Goal: Task Accomplishment & Management: Manage account settings

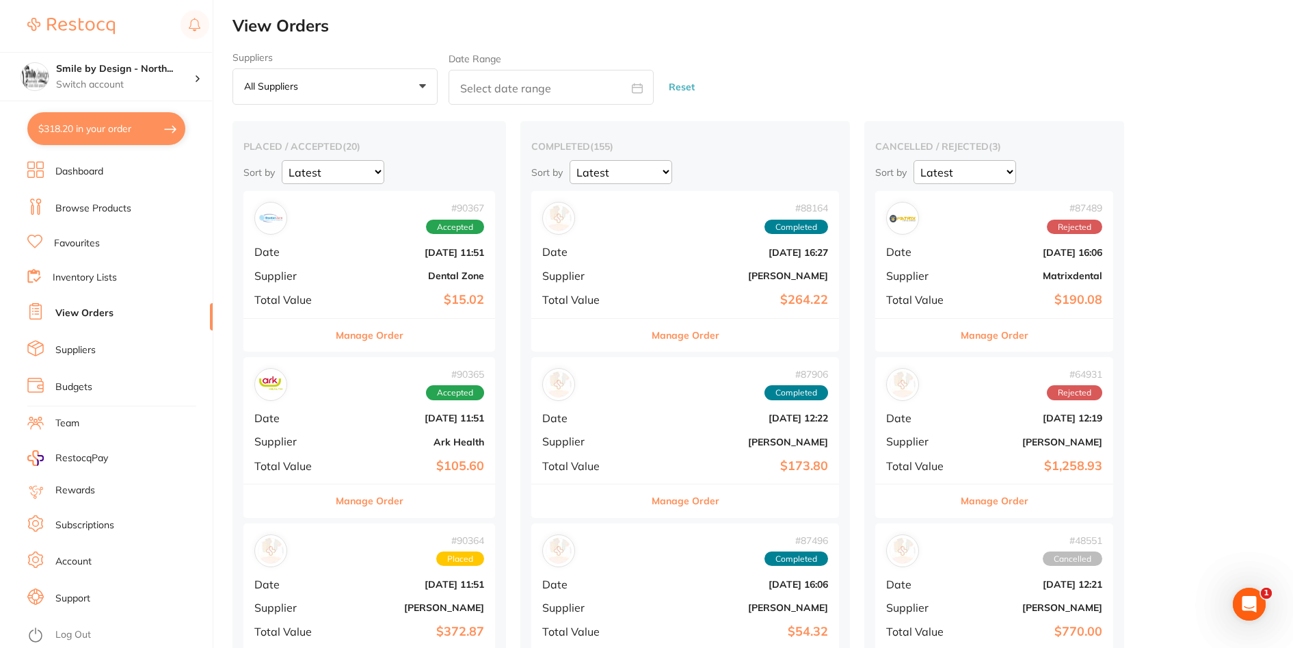
click at [117, 211] on link "Browse Products" at bounding box center [93, 209] width 76 height 14
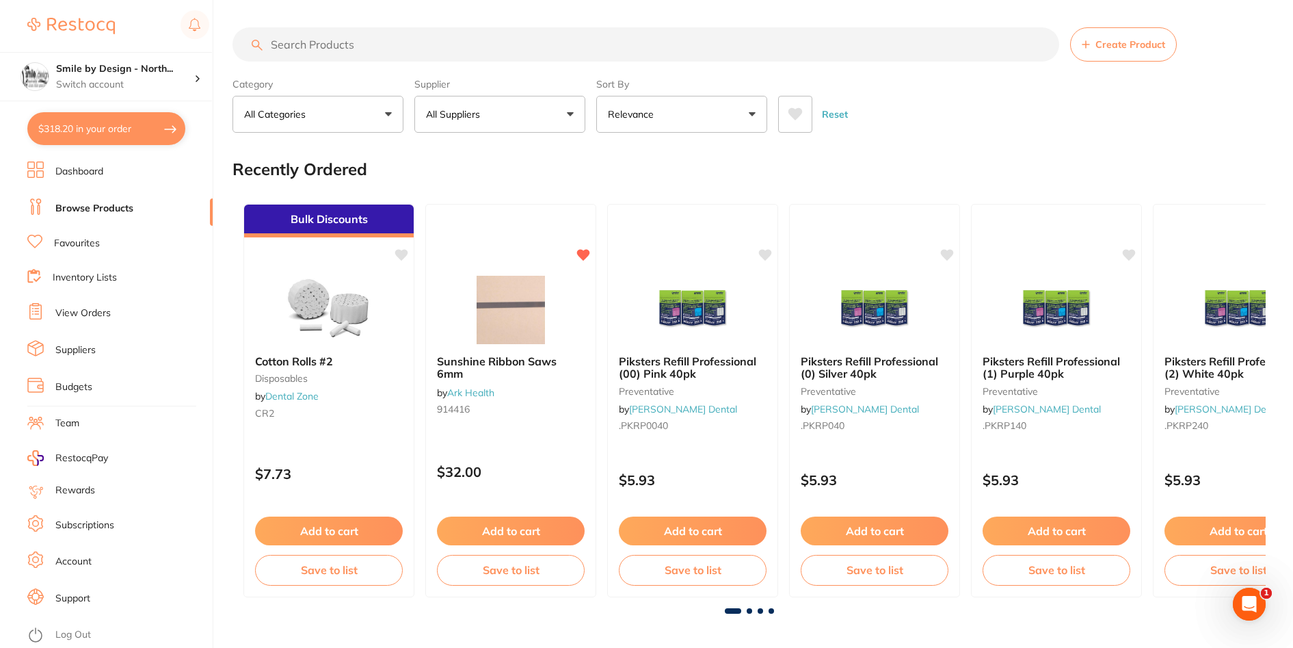
click at [127, 125] on button "$318.20 in your order" at bounding box center [106, 128] width 158 height 33
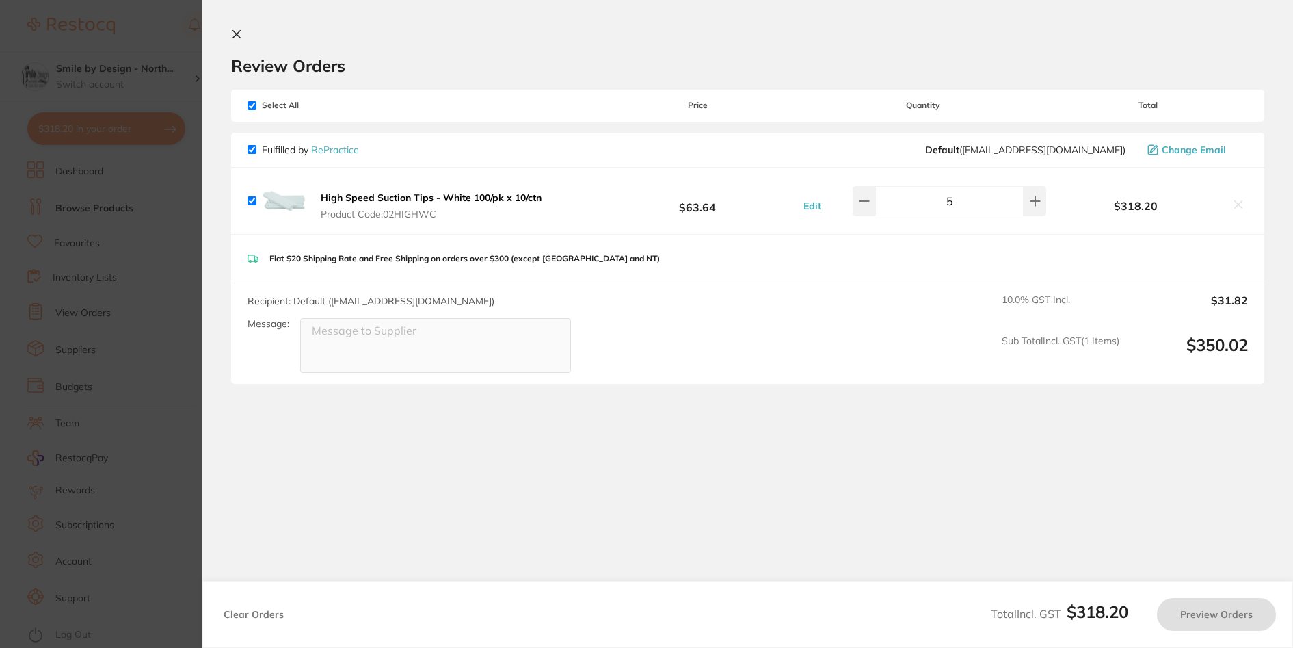
checkbox input "true"
click at [177, 54] on section "Update RRP Set your pre negotiated price for this item. Item Agreed RRP (excl. …" at bounding box center [648, 324] width 1297 height 648
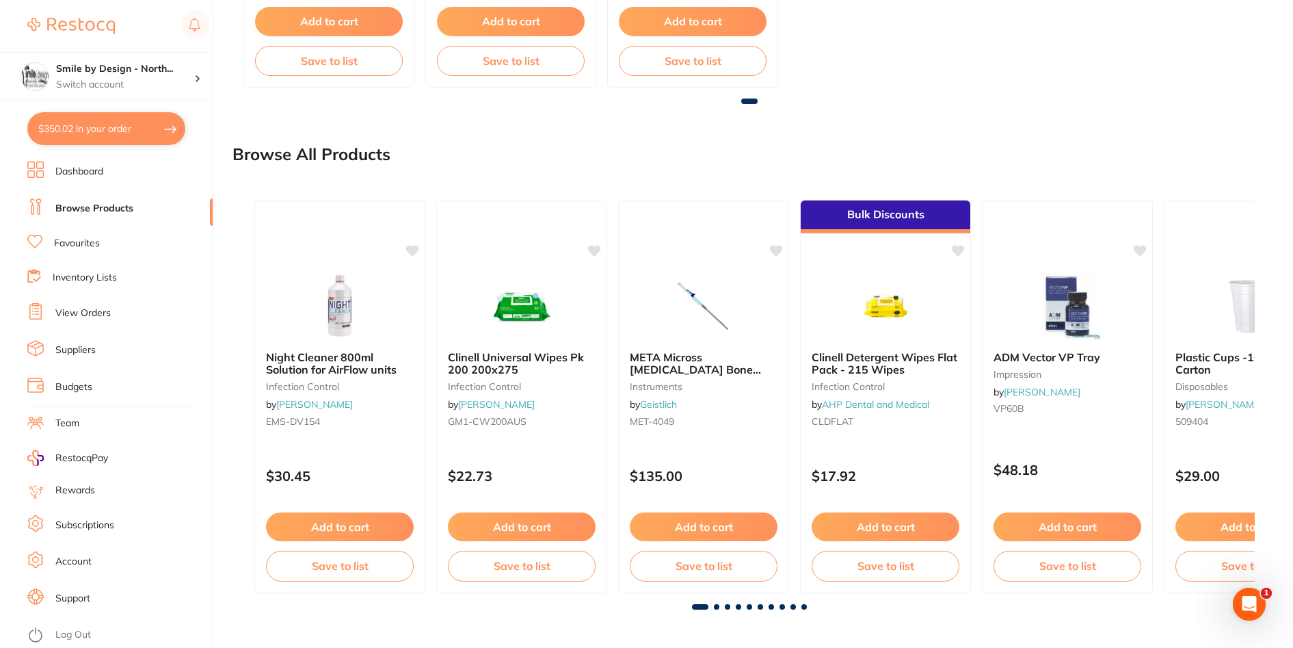
click at [98, 302] on ul "Dashboard Browse Products Favourites Inventory Lists View Orders Suppliers Budg…" at bounding box center [119, 404] width 185 height 486
click at [96, 312] on link "View Orders" at bounding box center [82, 313] width 55 height 14
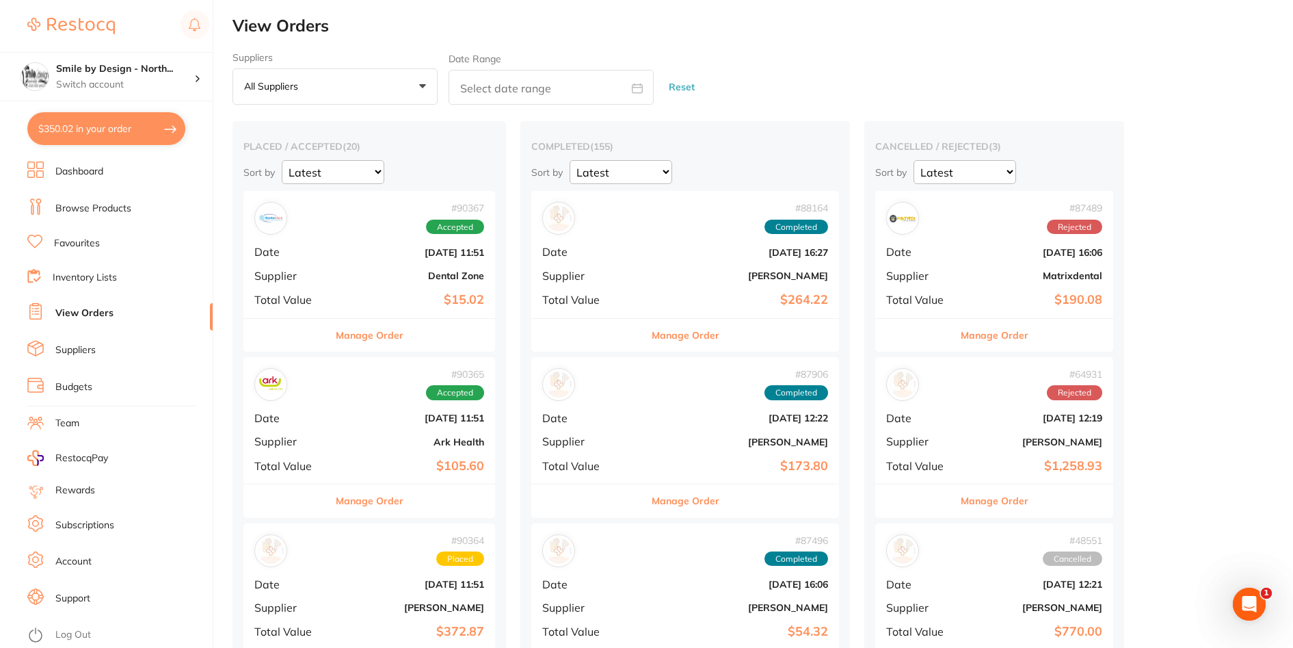
click at [403, 336] on button "Manage Order" at bounding box center [370, 335] width 68 height 33
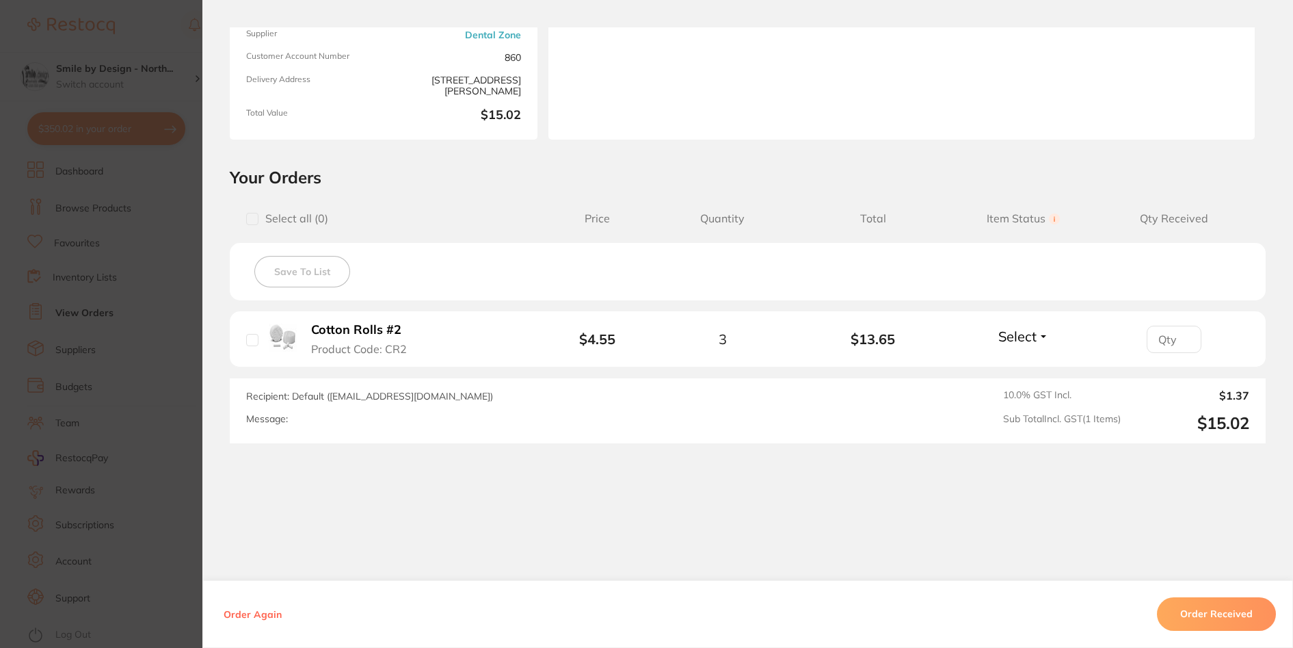
click at [162, 347] on section "Order ID: Restocq- 90367 Order Information Accepted Order Order Date [DATE] 11:…" at bounding box center [646, 324] width 1293 height 648
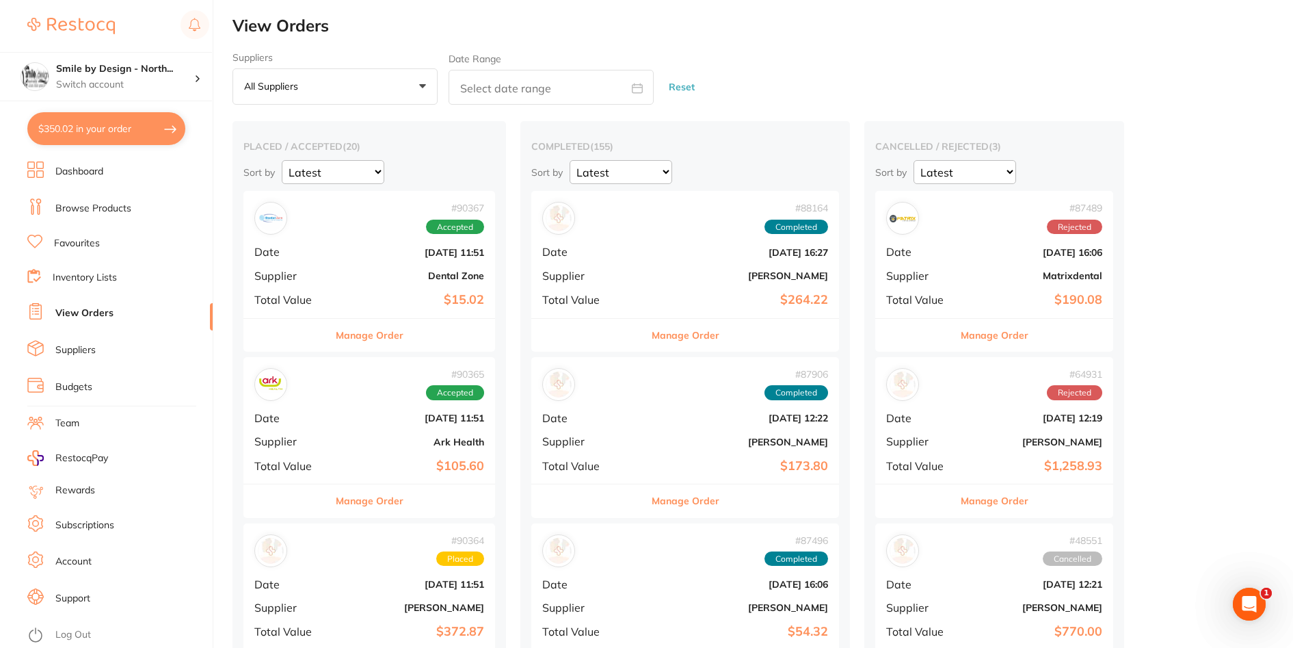
click at [378, 512] on button "Manage Order" at bounding box center [370, 500] width 68 height 33
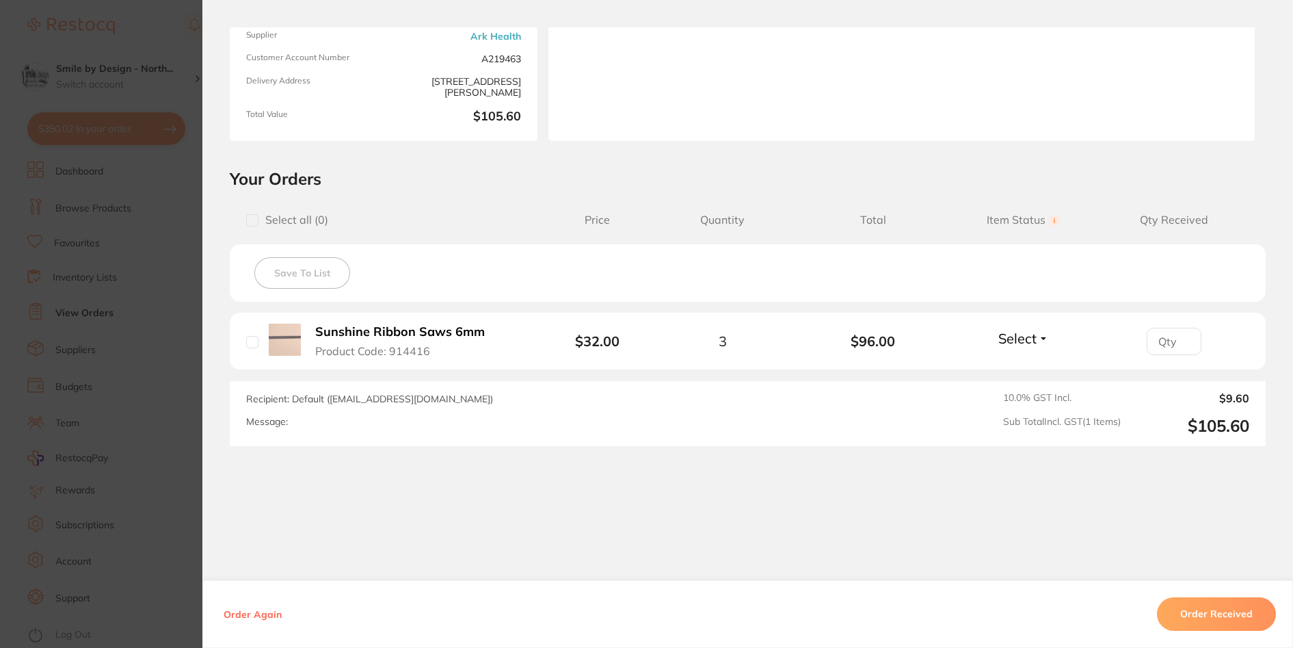
scroll to position [170, 0]
click at [187, 410] on section "Order ID: Restocq- 90365 Order Information Accepted Order Order Date [DATE] 11:…" at bounding box center [646, 324] width 1293 height 648
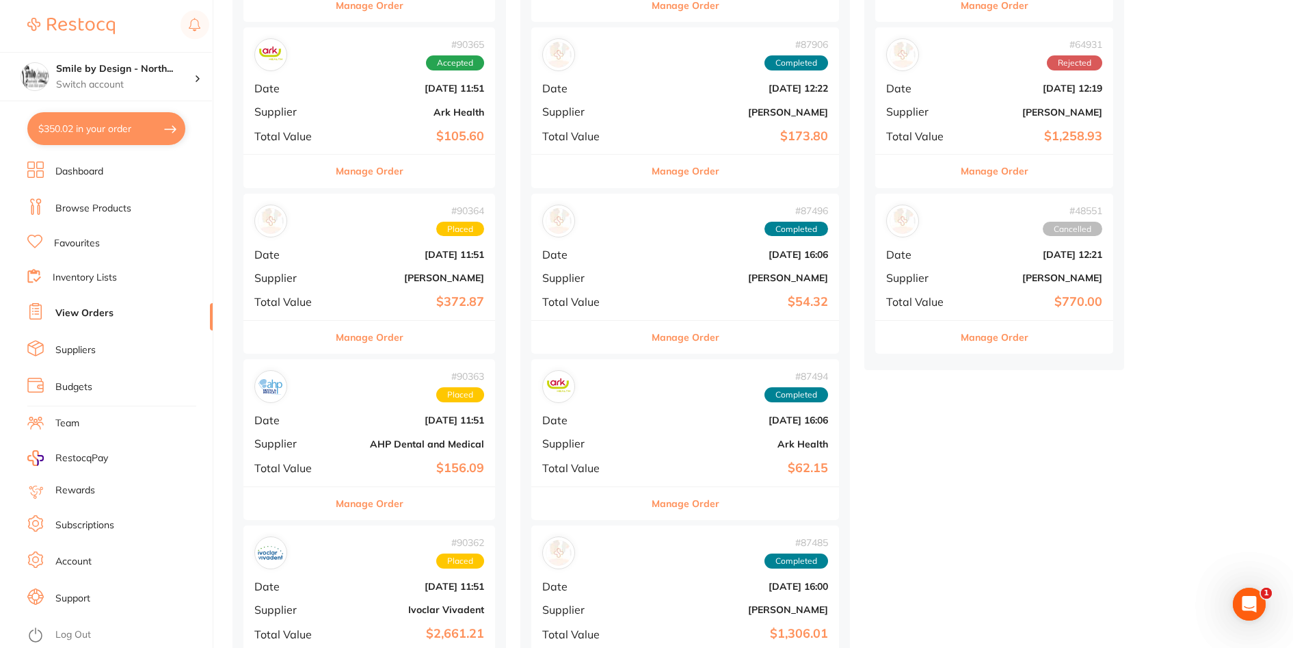
scroll to position [342, 0]
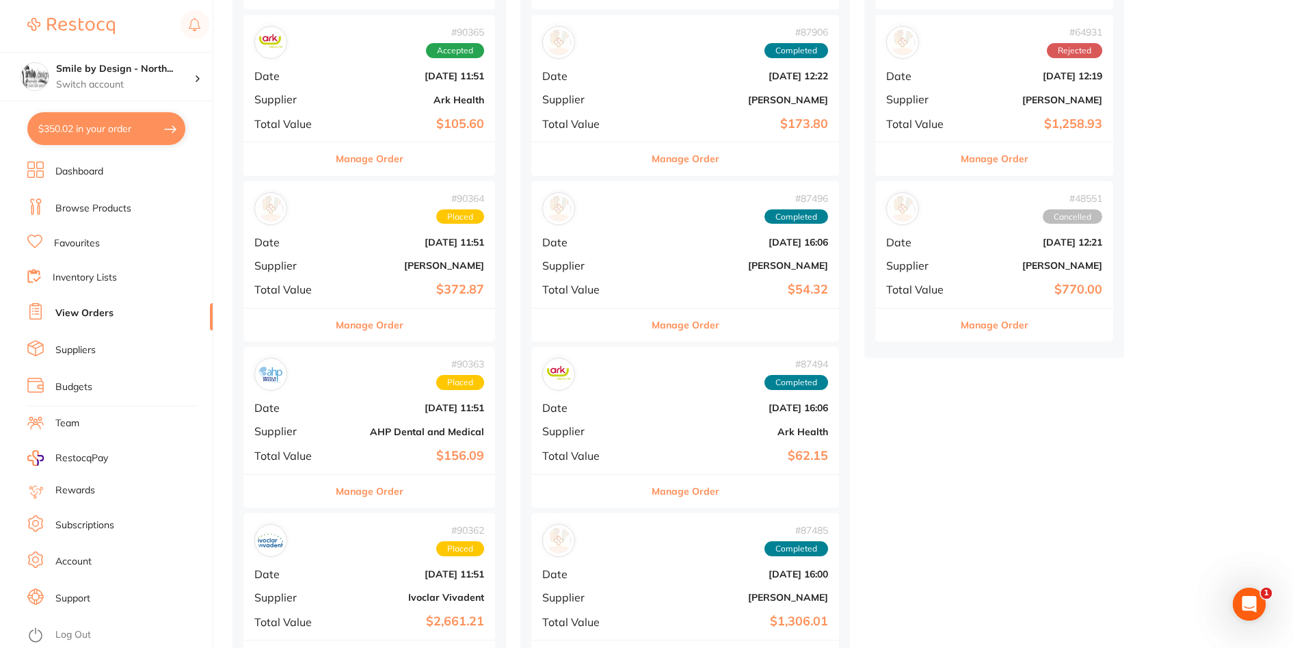
click at [374, 326] on button "Manage Order" at bounding box center [370, 324] width 68 height 33
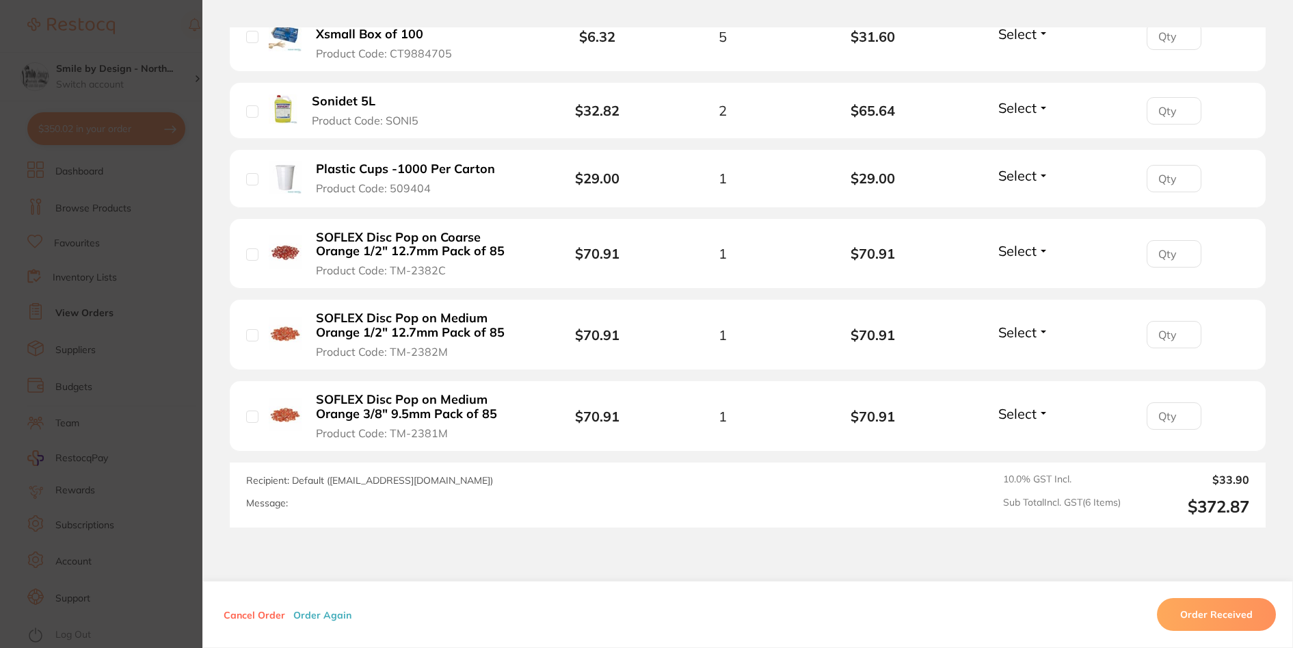
scroll to position [205, 0]
click at [73, 376] on section "Order ID: Restocq- 90364 Order Information Placed Order Order Date [DATE] 11:51…" at bounding box center [646, 324] width 1293 height 648
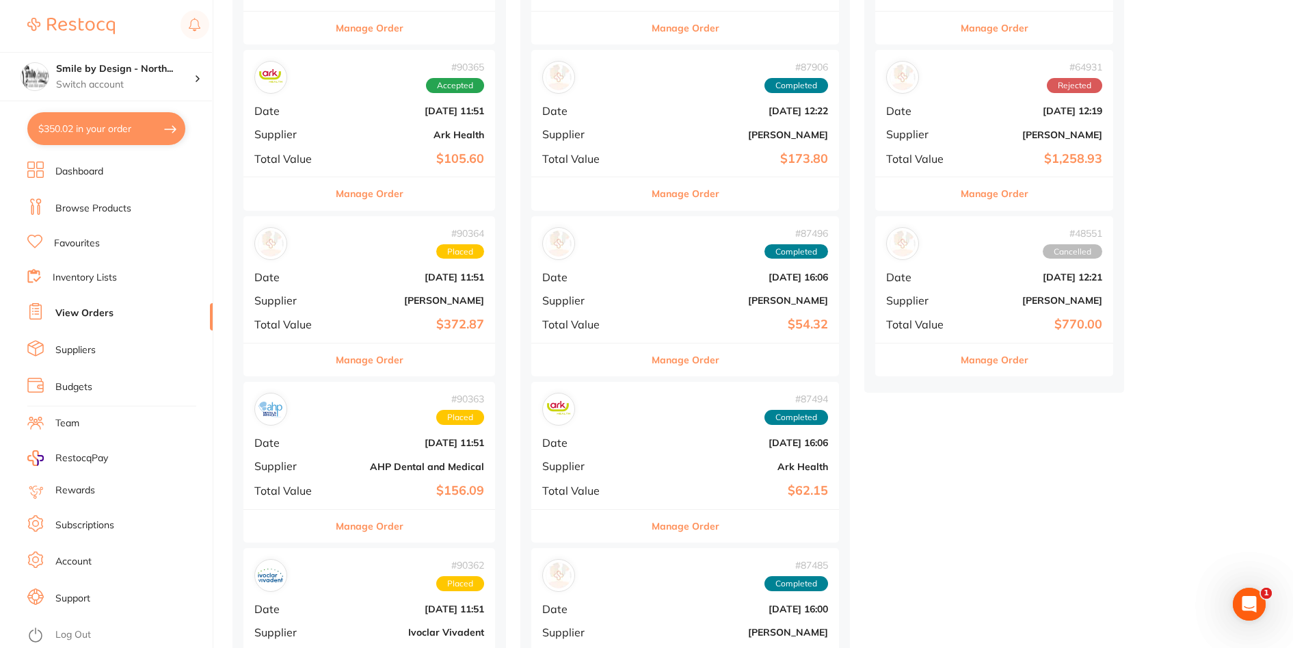
scroll to position [410, 0]
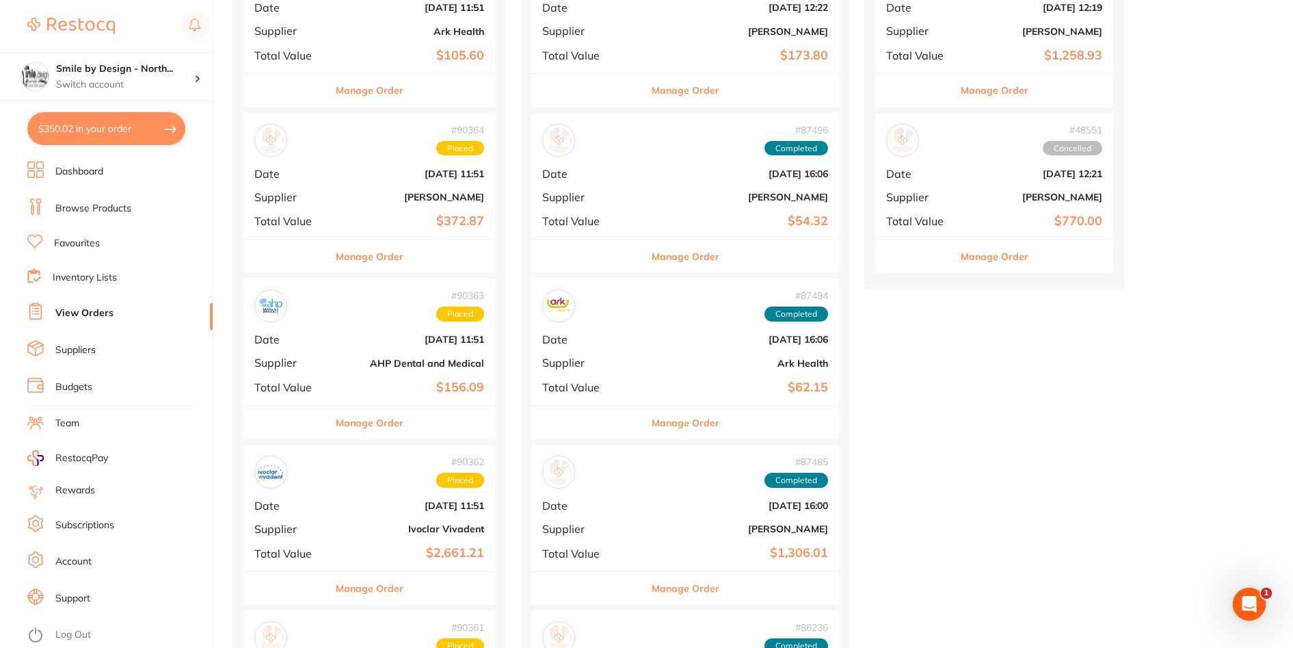
click at [384, 423] on button "Manage Order" at bounding box center [370, 422] width 68 height 33
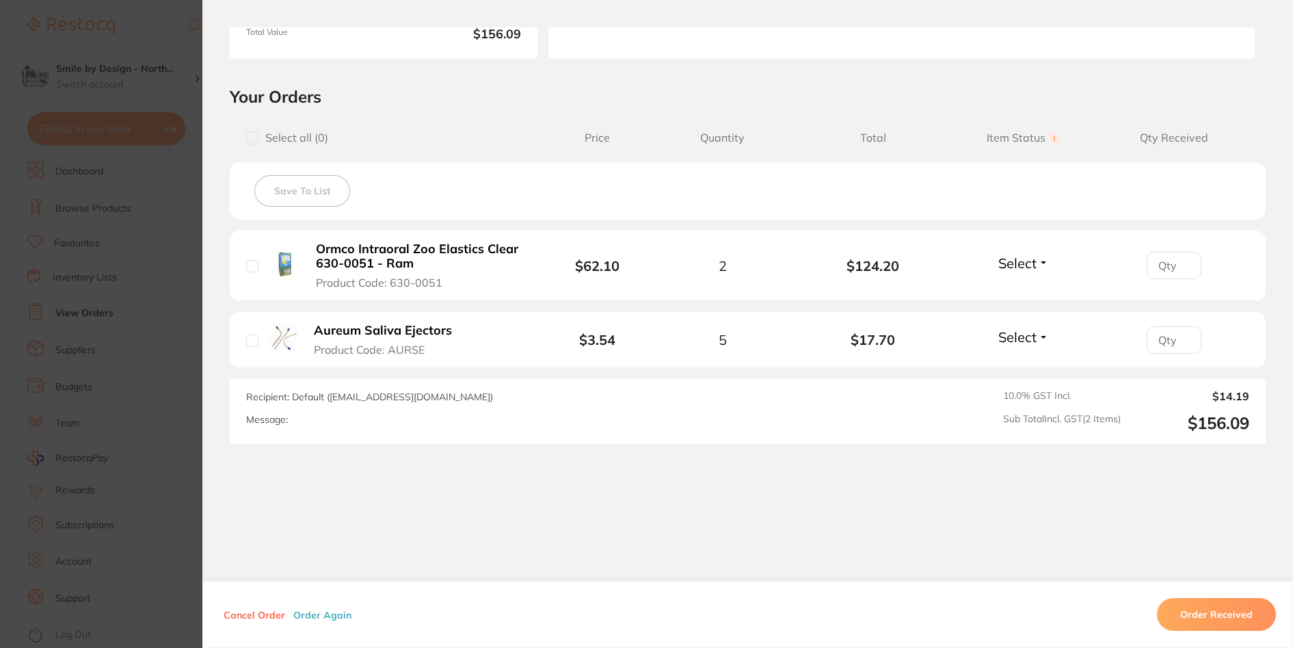
click at [150, 373] on section "Order ID: Restocq- 90363 Order Information Placed Order Order Date [DATE] 11:51…" at bounding box center [646, 324] width 1293 height 648
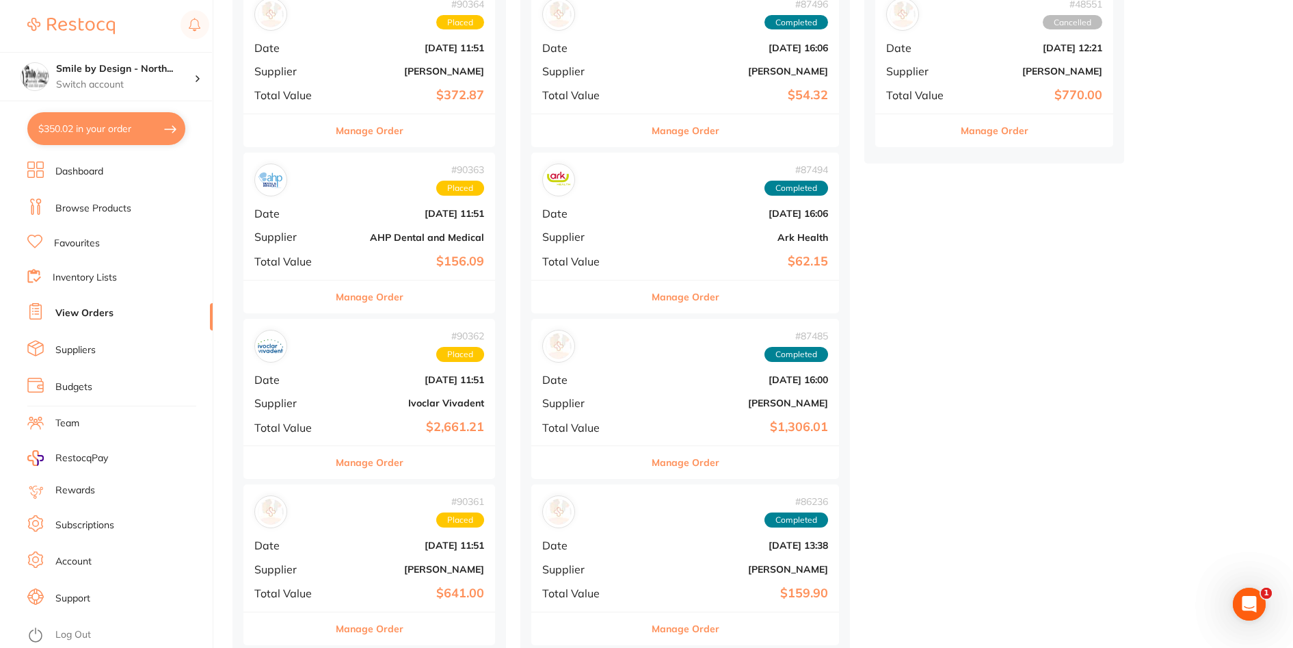
scroll to position [615, 0]
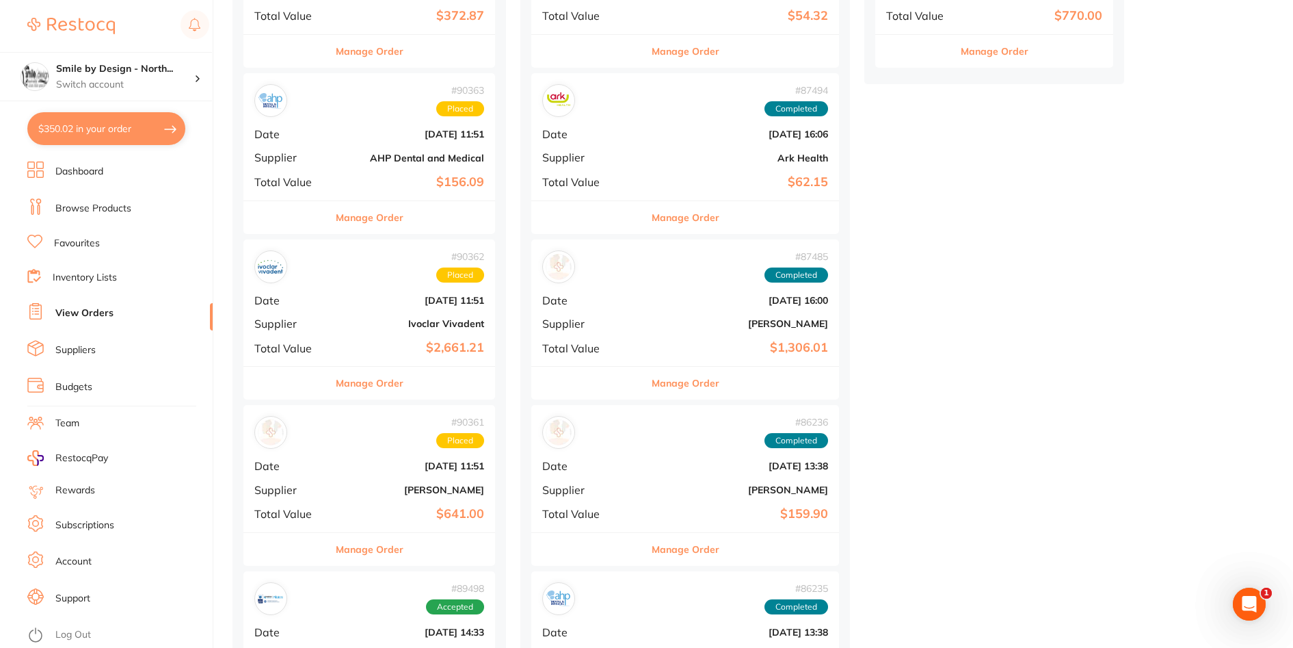
click at [385, 386] on button "Manage Order" at bounding box center [370, 383] width 68 height 33
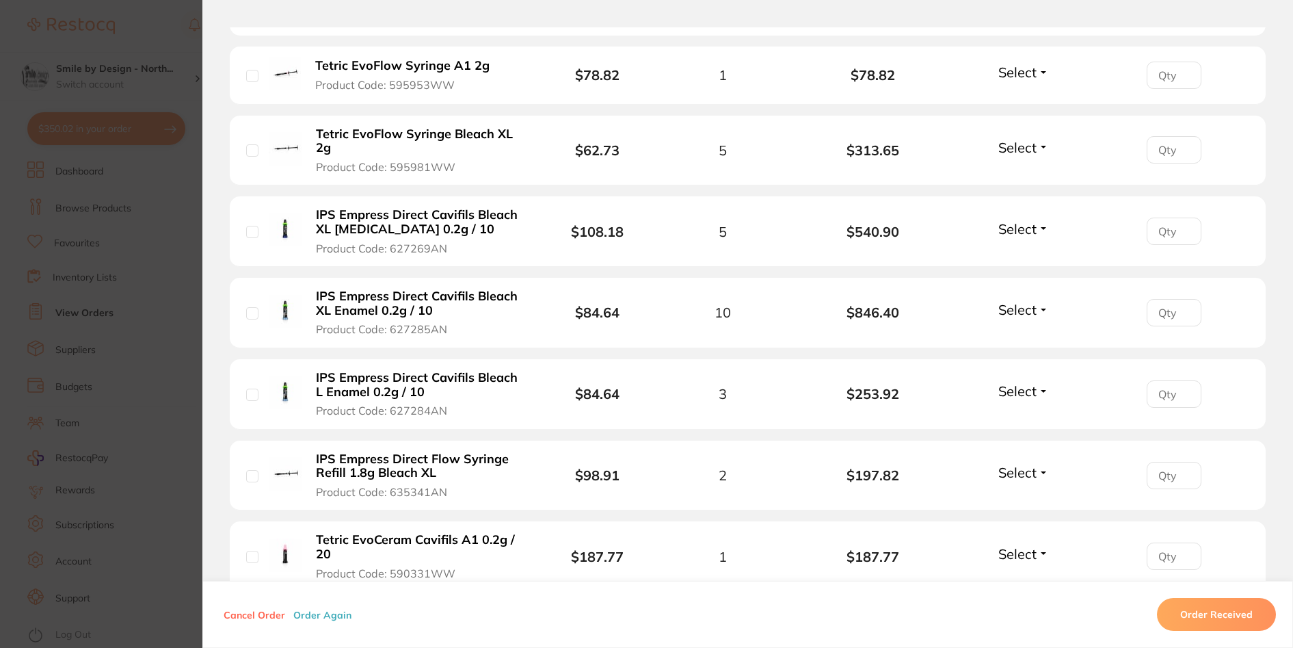
scroll to position [410, 0]
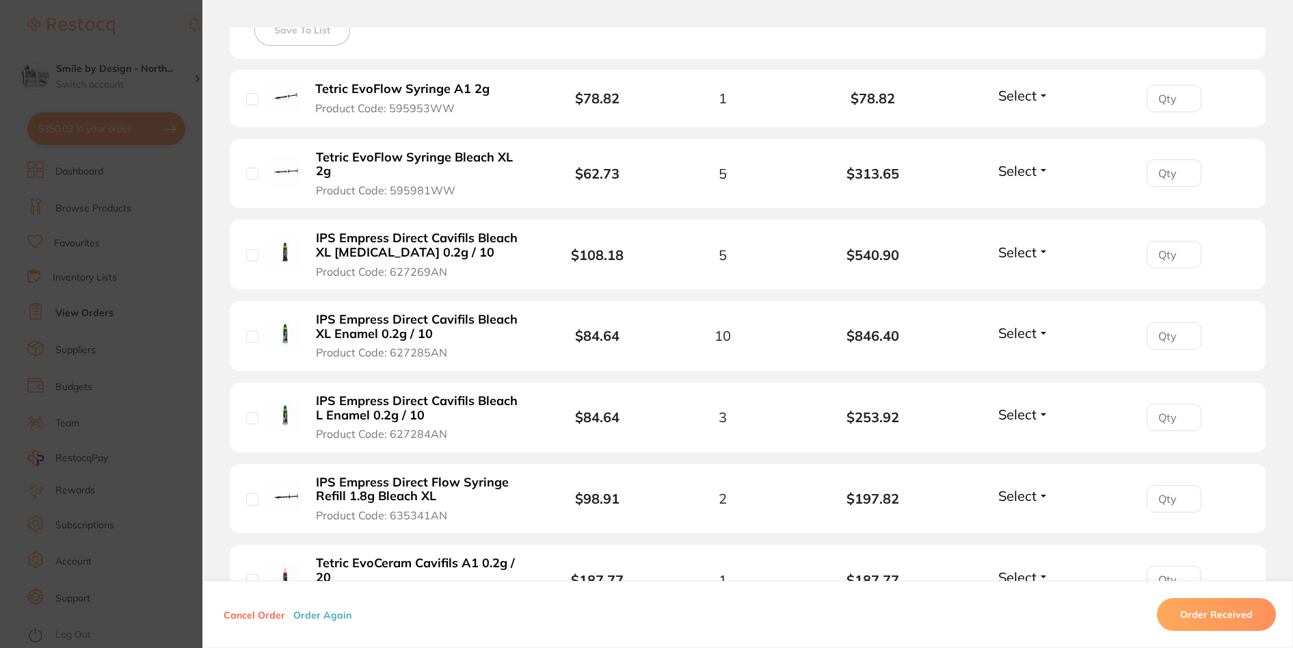
click at [85, 314] on section "Order ID: Restocq- 90362 Order Information Placed Order Order Date [DATE] 11:51…" at bounding box center [646, 324] width 1293 height 648
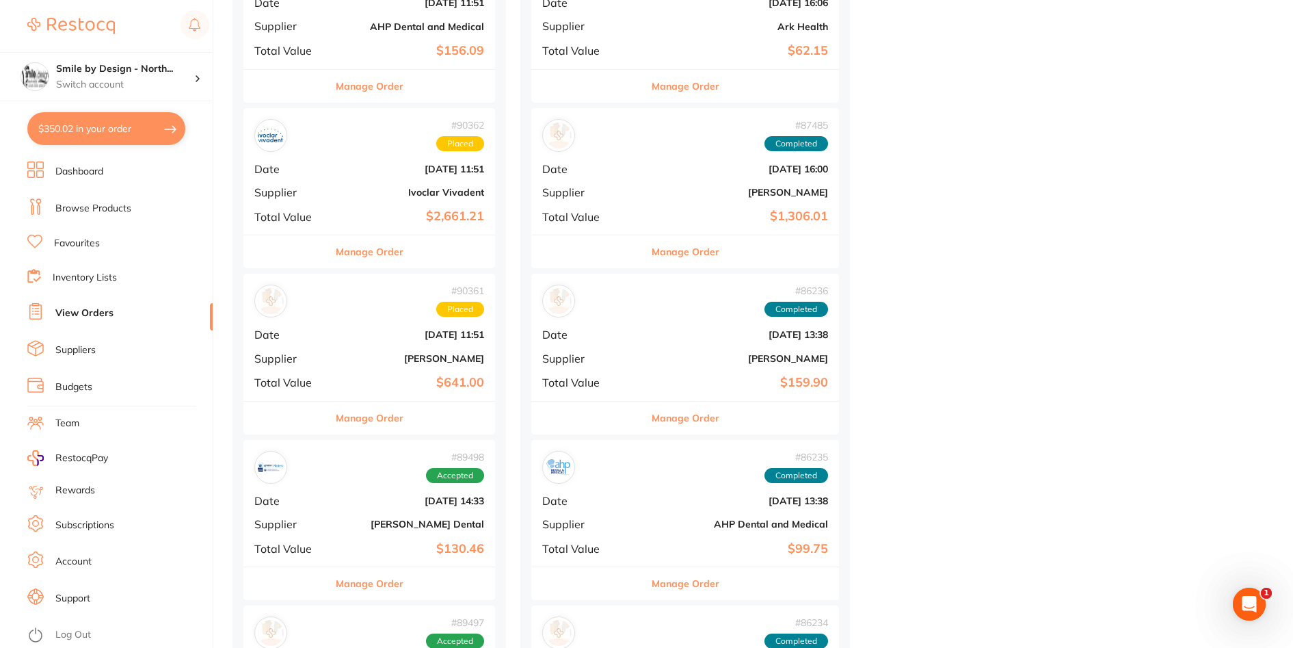
scroll to position [752, 0]
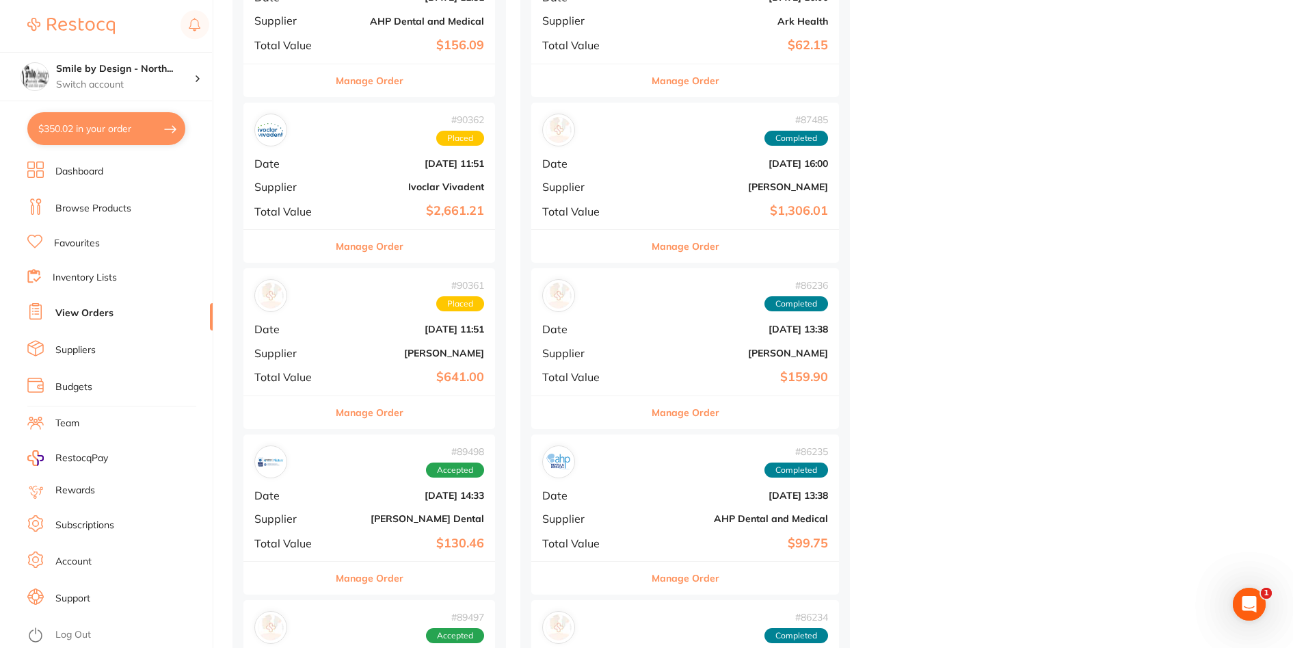
click at [375, 410] on button "Manage Order" at bounding box center [370, 412] width 68 height 33
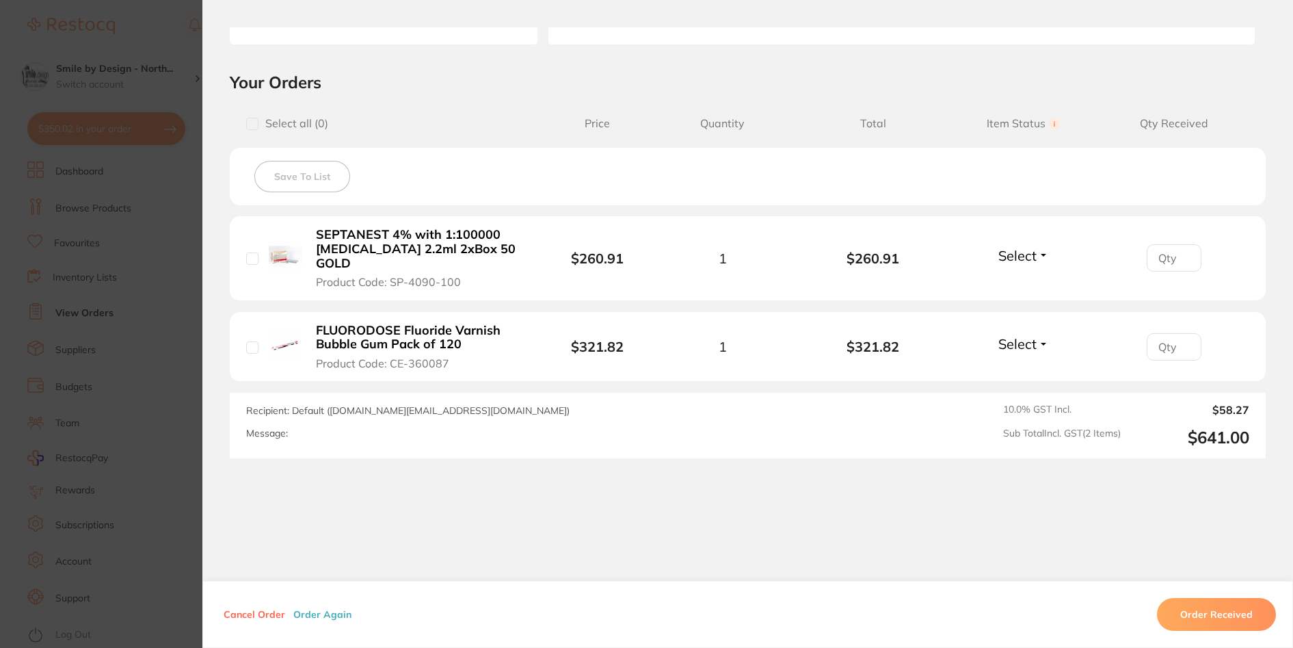
click at [97, 414] on section "Order ID: Restocq- 90361 Order Information Placed Order Order Date [DATE] 11:51…" at bounding box center [646, 324] width 1293 height 648
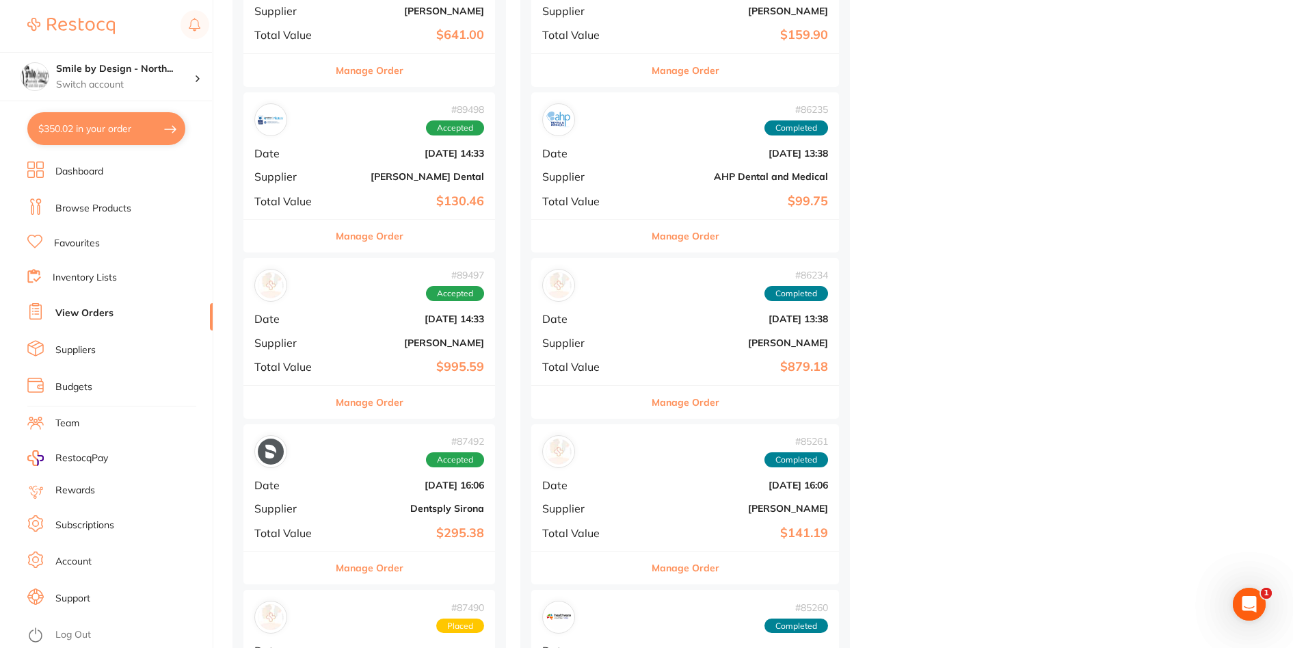
scroll to position [889, 0]
